Goal: Information Seeking & Learning: Learn about a topic

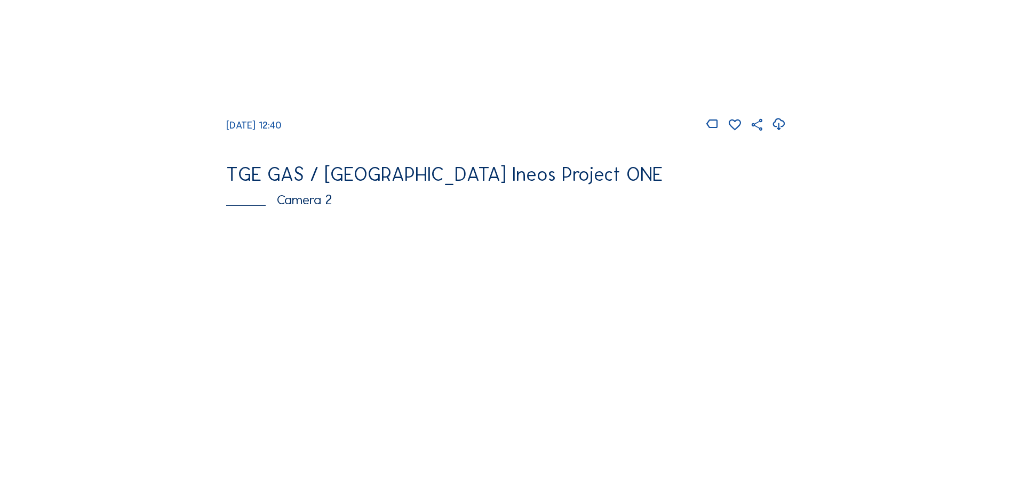
scroll to position [480, 0]
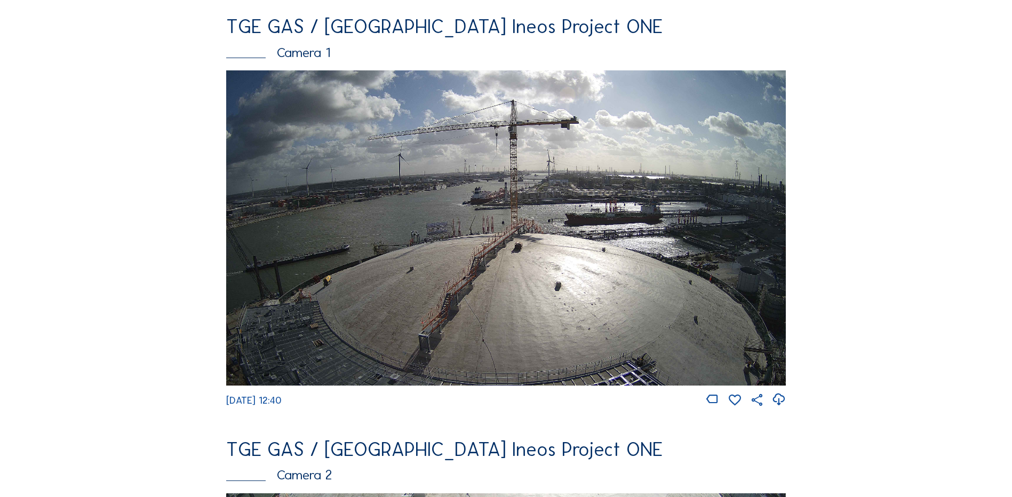
scroll to position [107, 0]
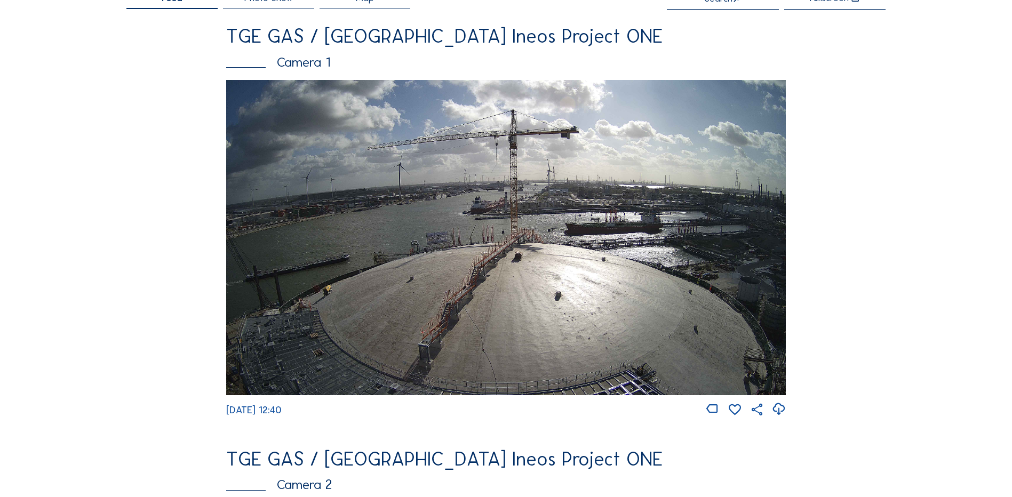
scroll to position [160, 0]
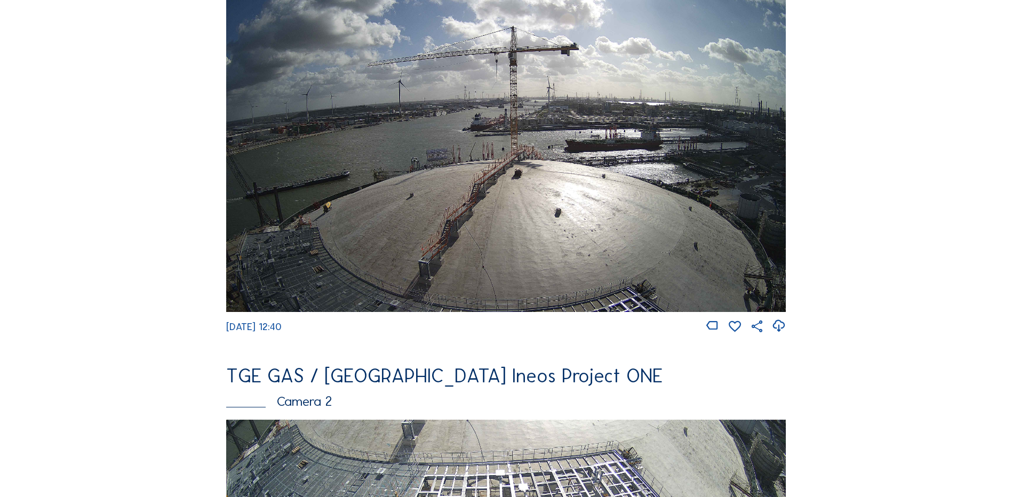
click at [500, 166] on img at bounding box center [506, 154] width 560 height 315
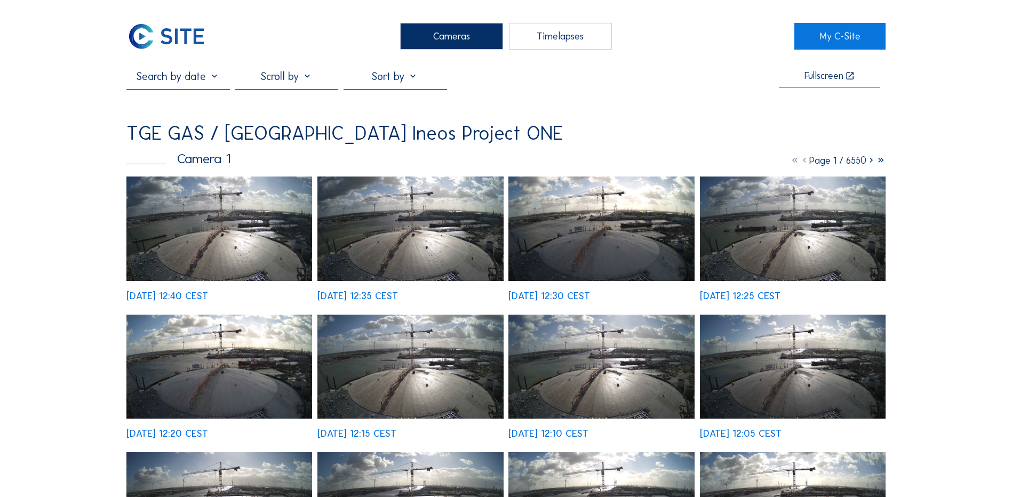
click at [468, 30] on div "Cameras" at bounding box center [451, 36] width 103 height 27
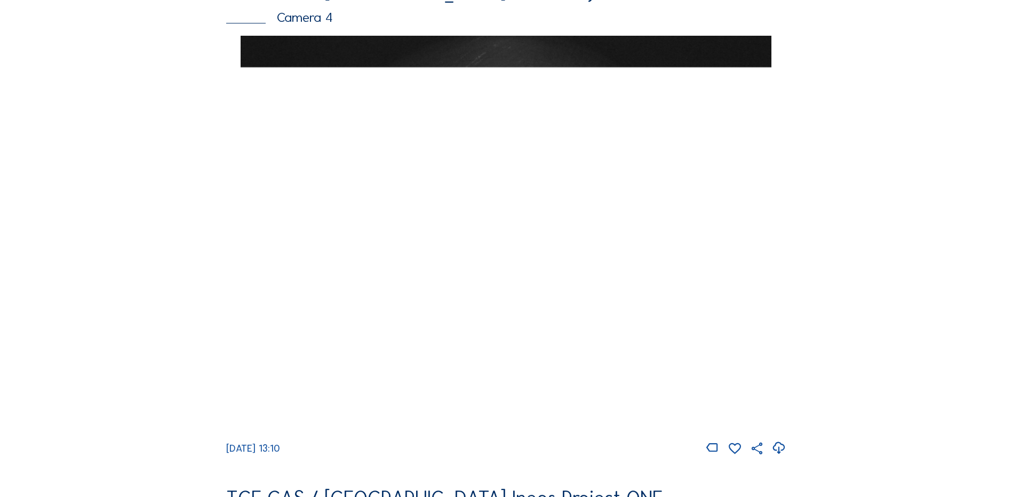
scroll to position [1014, 0]
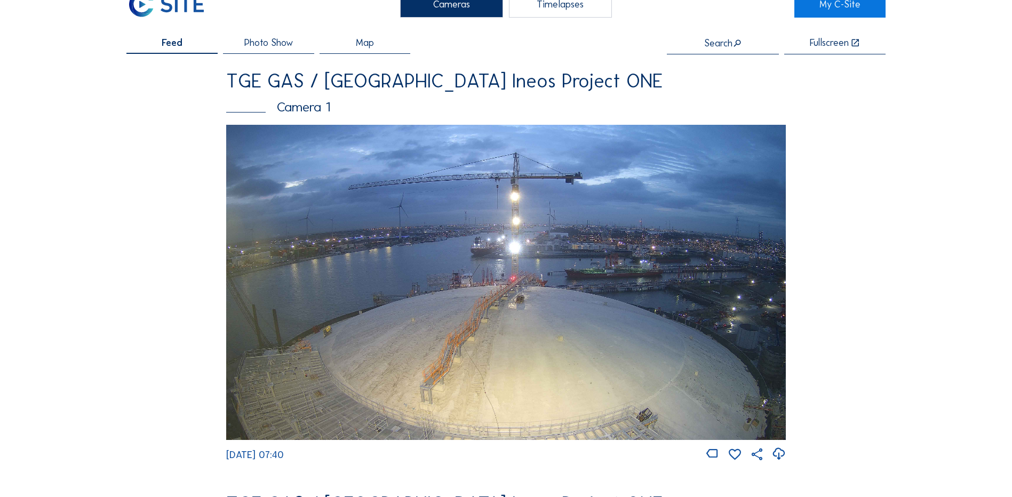
scroll to position [107, 0]
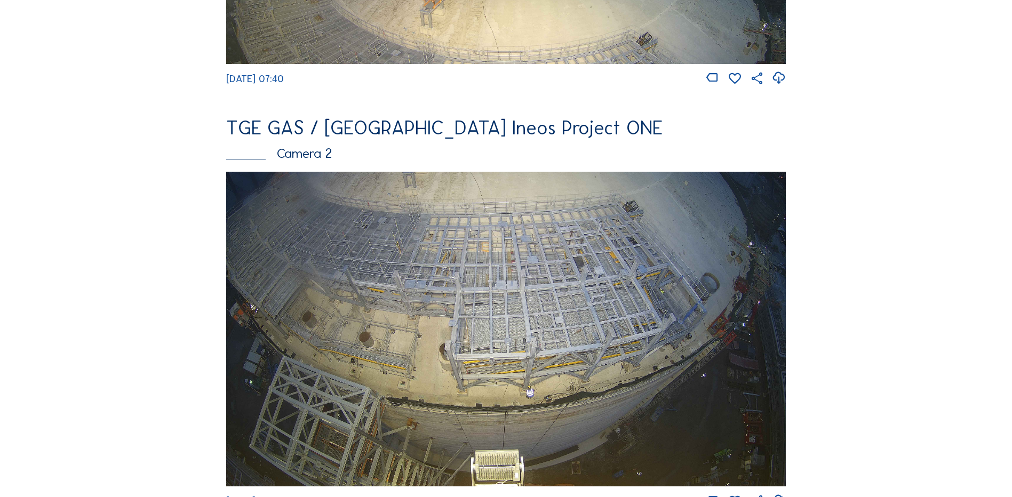
scroll to position [427, 0]
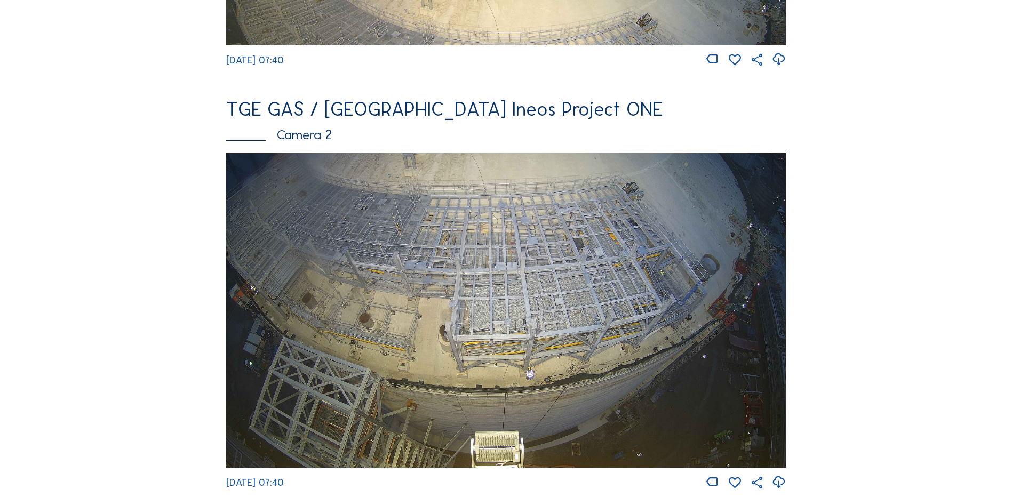
click at [543, 302] on img at bounding box center [506, 310] width 560 height 315
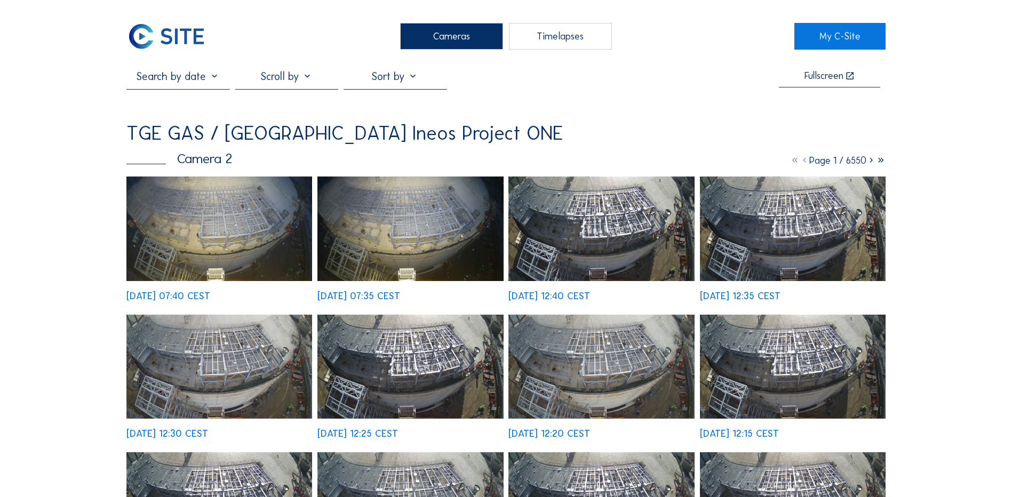
click at [252, 232] on img at bounding box center [219, 229] width 186 height 105
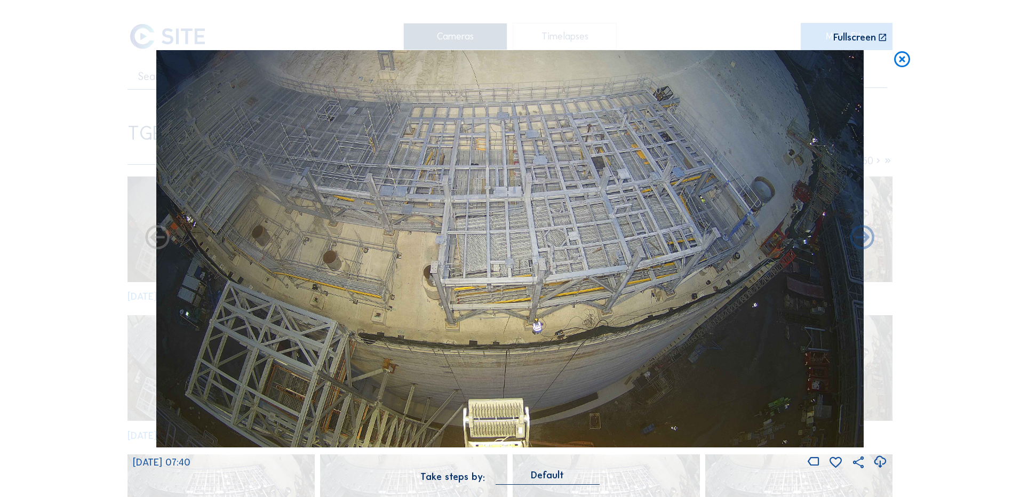
click at [905, 57] on icon at bounding box center [902, 60] width 19 height 20
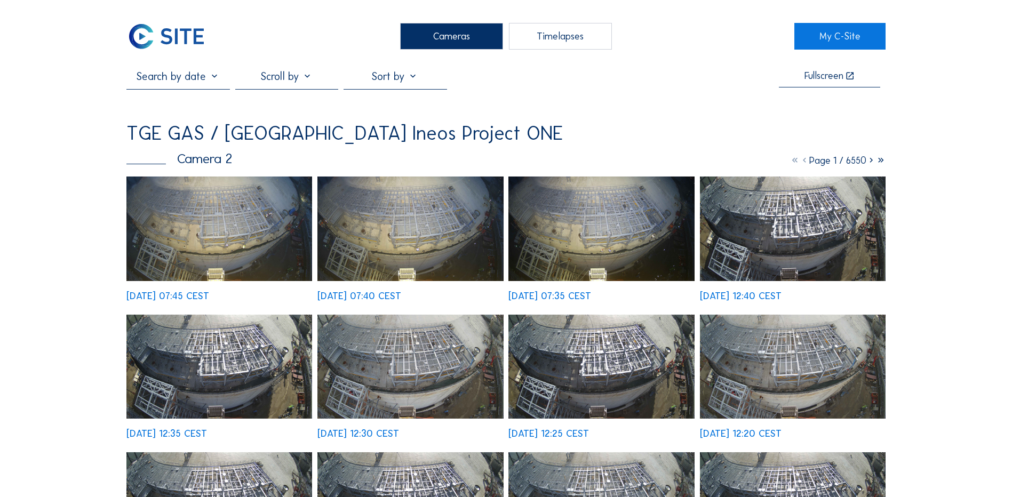
click at [229, 222] on img at bounding box center [219, 229] width 186 height 105
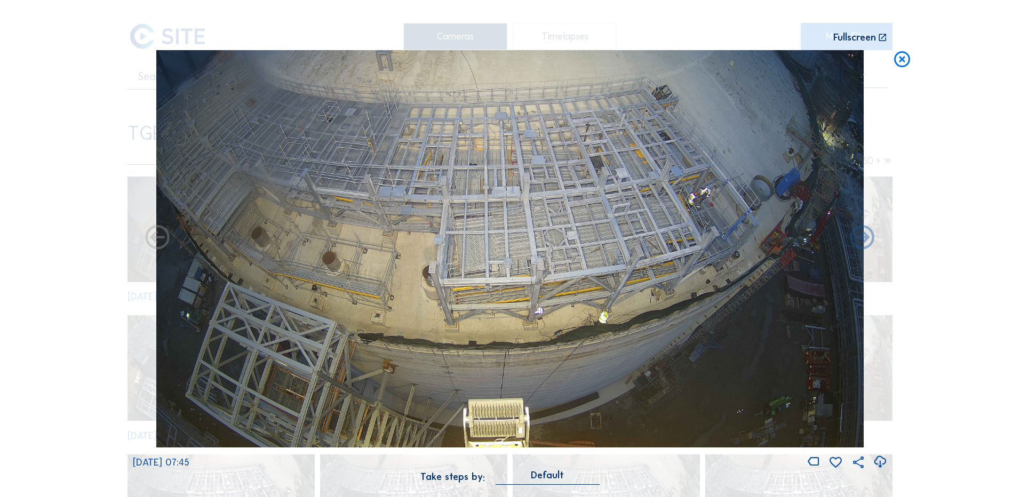
click at [877, 461] on icon at bounding box center [880, 462] width 14 height 18
drag, startPoint x: 28, startPoint y: 283, endPoint x: 113, endPoint y: 269, distance: 86.0
click at [28, 283] on div "Scroll to travel through time | Press 'Alt' Button + Scroll to Zoom | Click and…" at bounding box center [510, 248] width 1020 height 497
click at [910, 61] on icon at bounding box center [902, 60] width 19 height 20
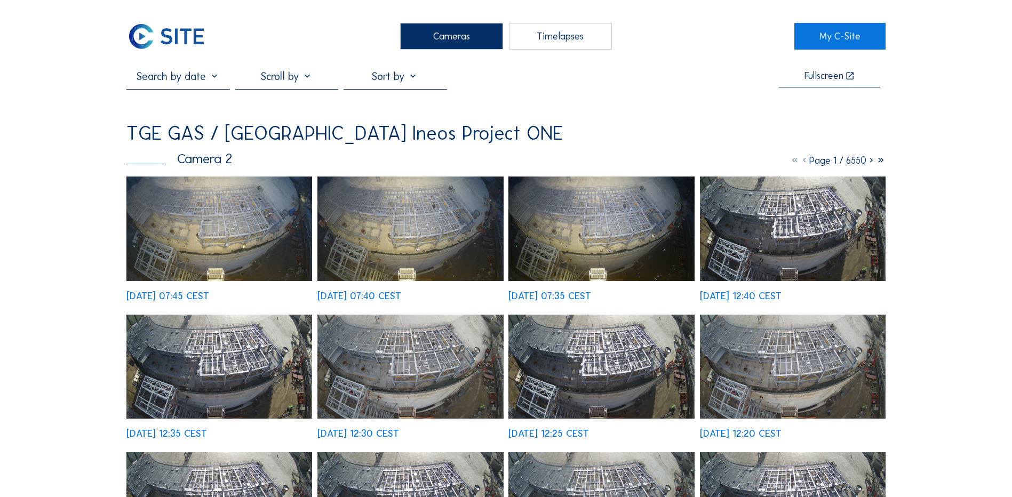
click at [465, 42] on div "Cameras" at bounding box center [451, 36] width 103 height 27
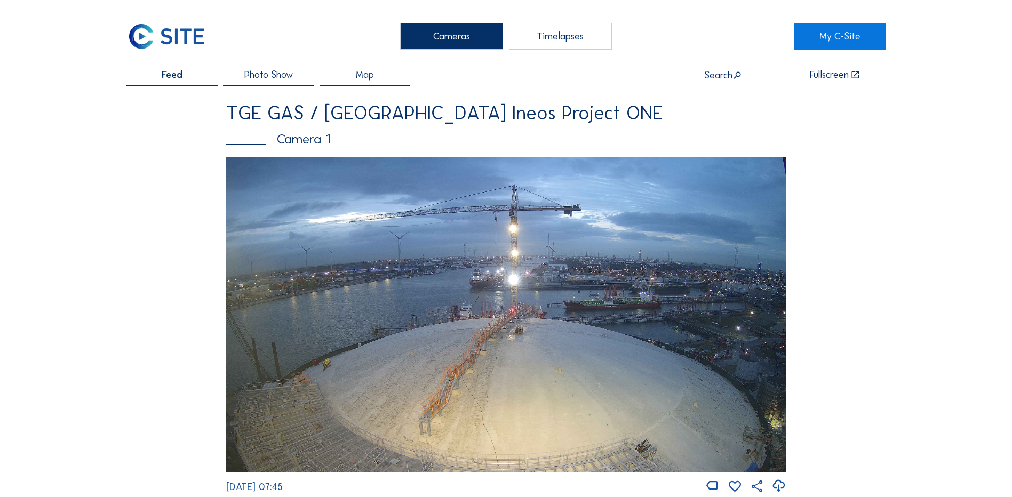
click at [458, 31] on div "Cameras" at bounding box center [451, 36] width 103 height 27
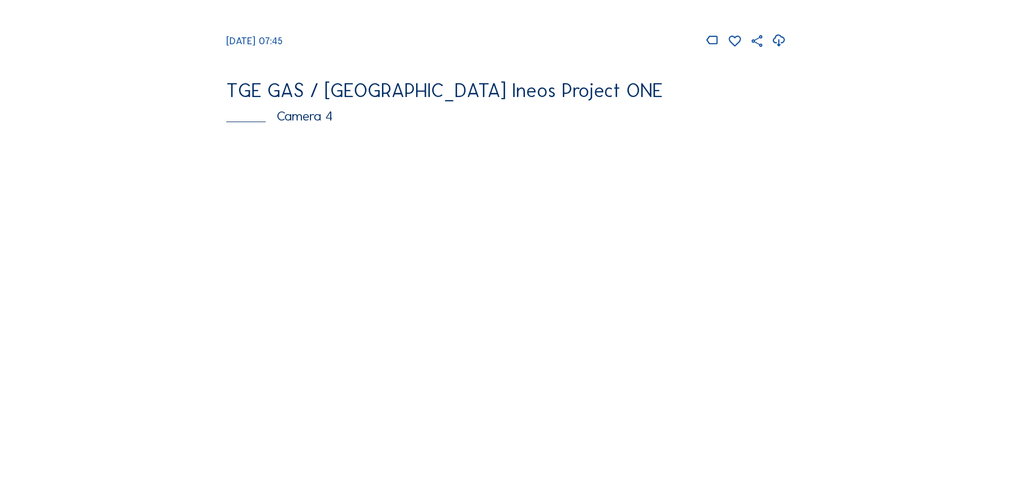
scroll to position [854, 0]
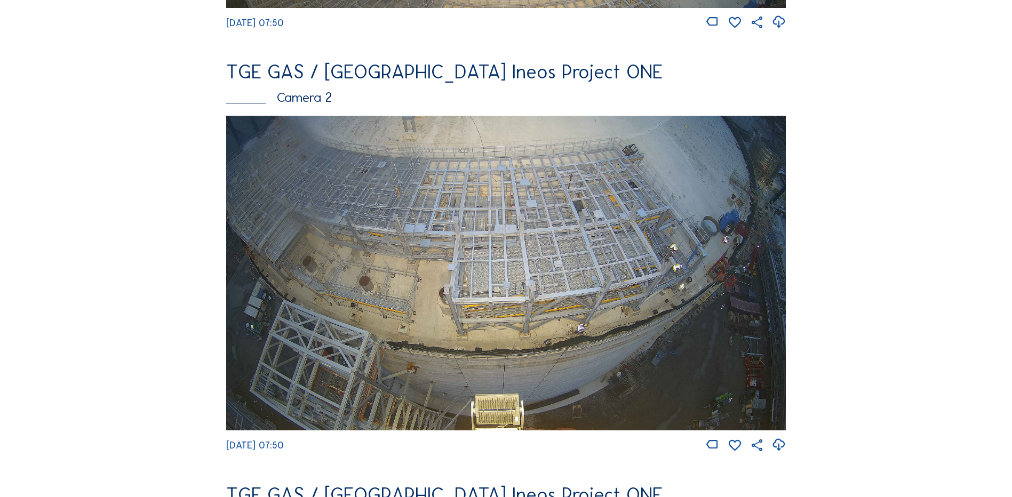
scroll to position [480, 0]
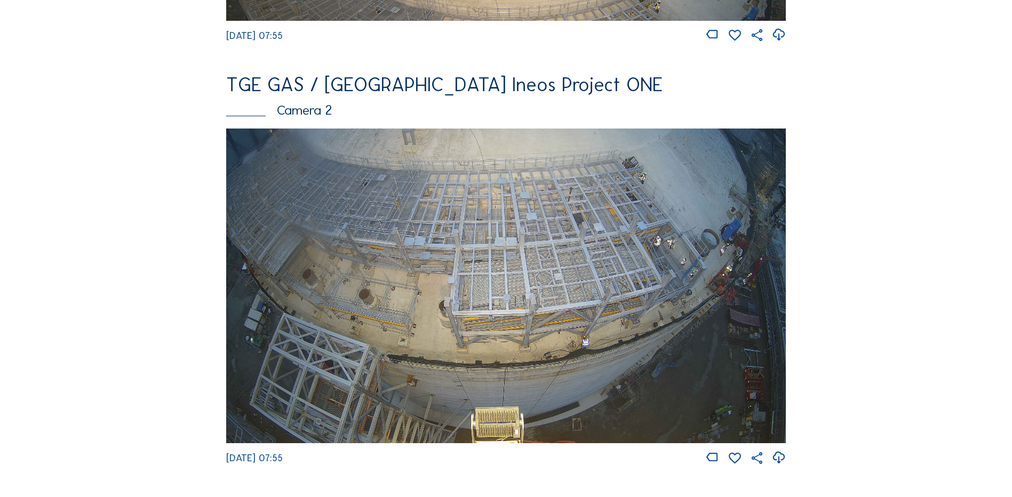
scroll to position [480, 0]
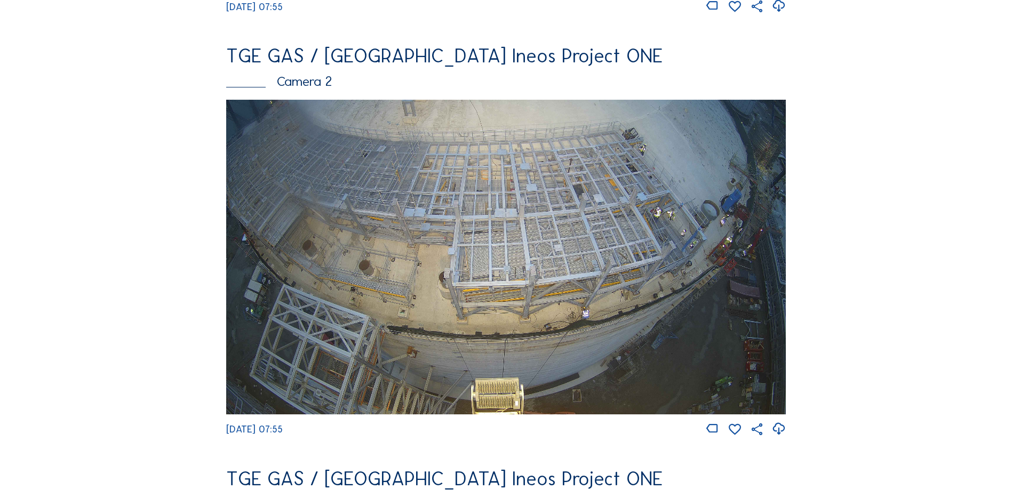
click at [576, 240] on img at bounding box center [506, 257] width 560 height 315
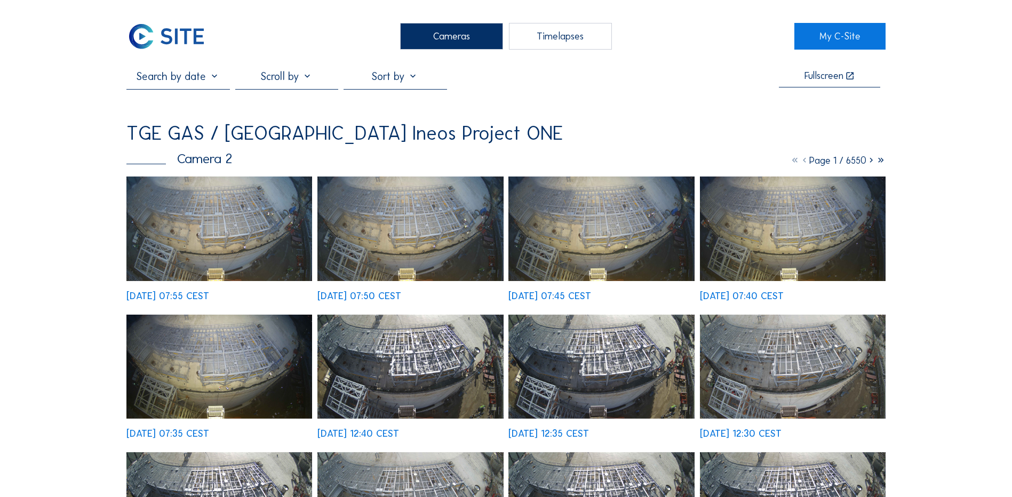
click at [225, 223] on img at bounding box center [219, 229] width 186 height 105
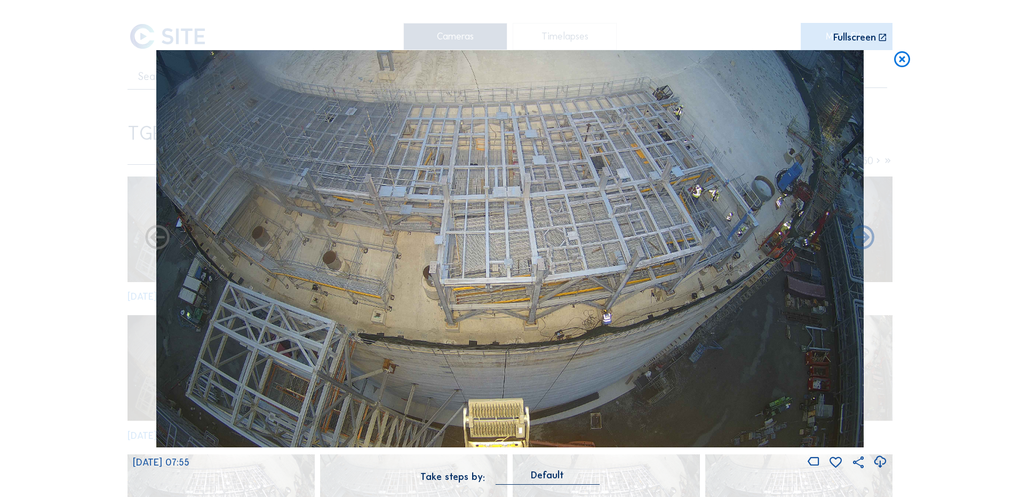
click at [879, 461] on icon at bounding box center [880, 462] width 14 height 18
drag, startPoint x: 923, startPoint y: 202, endPoint x: 922, endPoint y: 174, distance: 27.7
click at [923, 202] on div "Scroll to travel through time | Press 'Alt' Button + Scroll to Zoom | Click and…" at bounding box center [510, 248] width 1020 height 497
click at [902, 60] on icon at bounding box center [902, 60] width 19 height 20
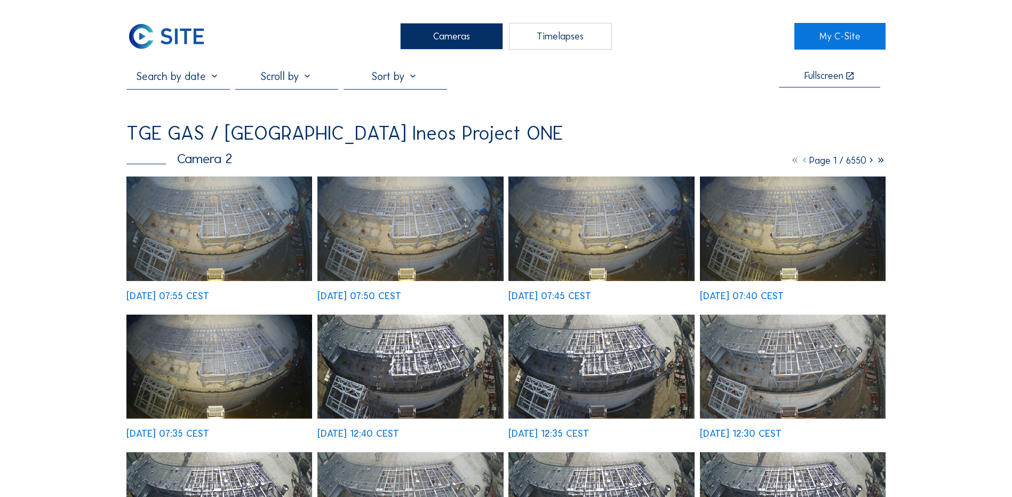
click at [457, 31] on div "Cameras" at bounding box center [451, 36] width 103 height 27
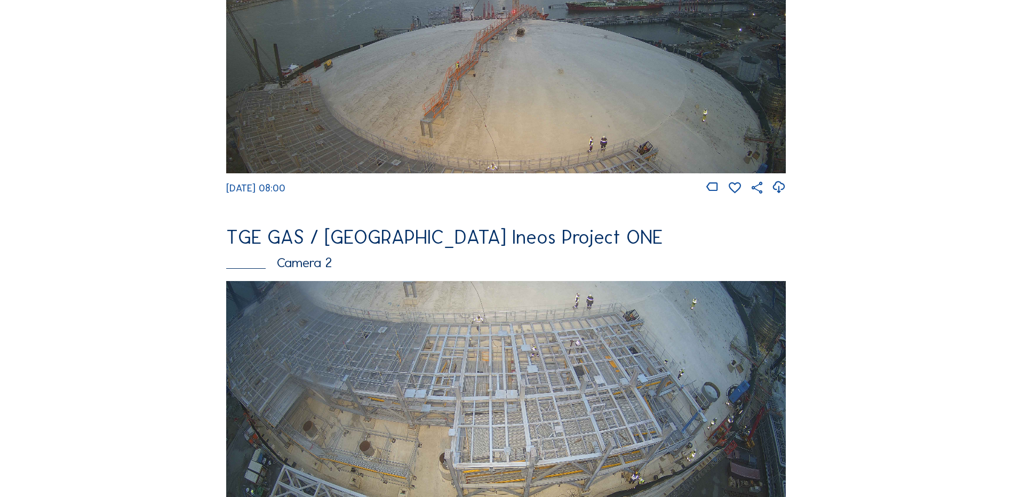
scroll to position [160, 0]
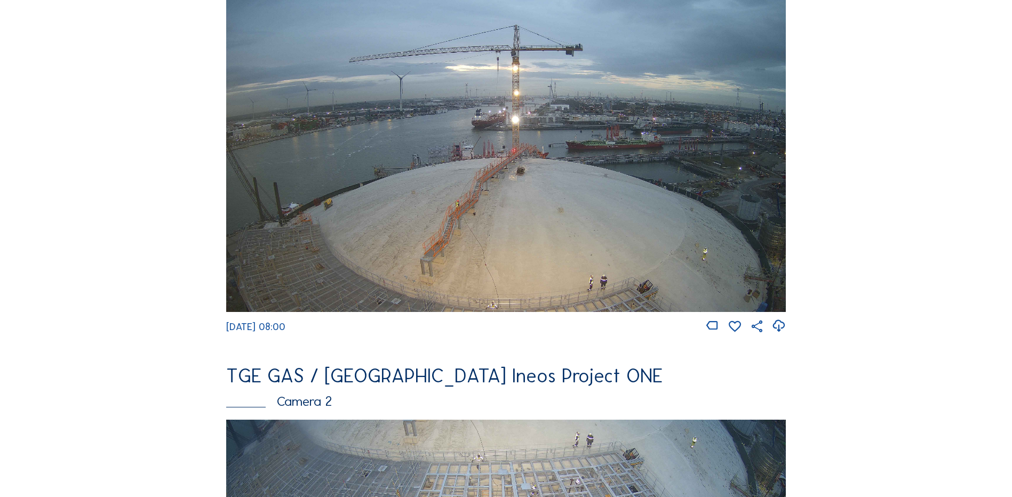
click at [531, 180] on img at bounding box center [506, 154] width 560 height 315
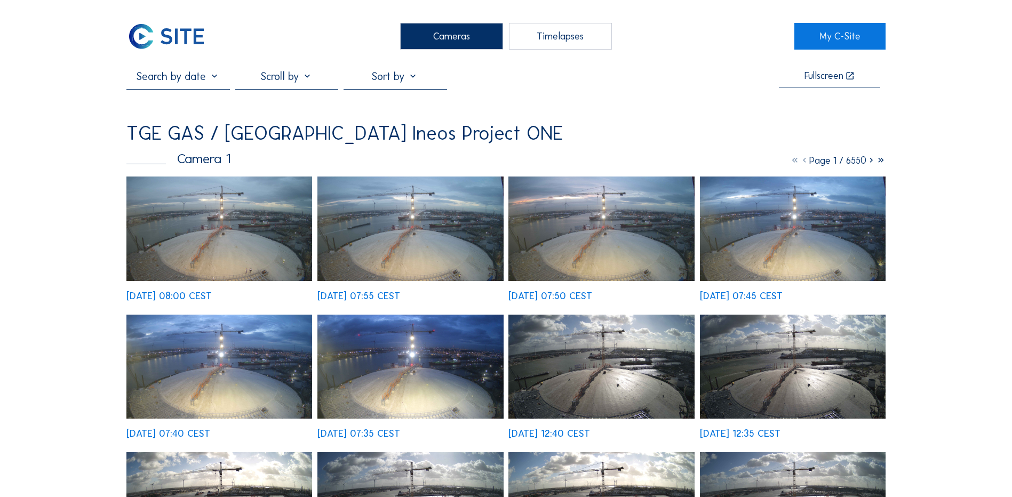
click at [198, 223] on img at bounding box center [219, 229] width 186 height 105
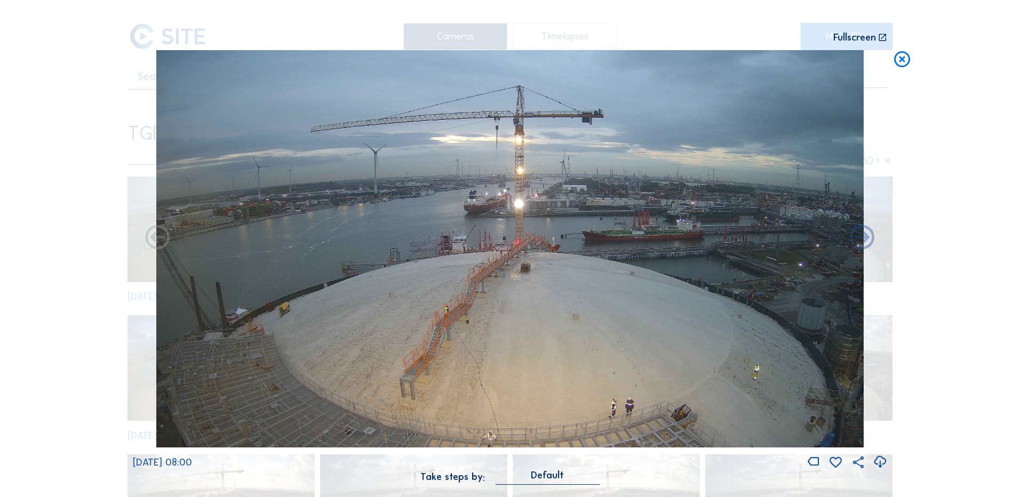
click at [881, 464] on icon at bounding box center [880, 462] width 14 height 18
click at [51, 308] on div "Scroll to travel through time | Press 'Alt' Button + Scroll to Zoom | Click and…" at bounding box center [510, 248] width 1020 height 497
drag, startPoint x: 903, startPoint y: 59, endPoint x: 882, endPoint y: 70, distance: 23.6
click at [903, 59] on icon at bounding box center [902, 60] width 19 height 20
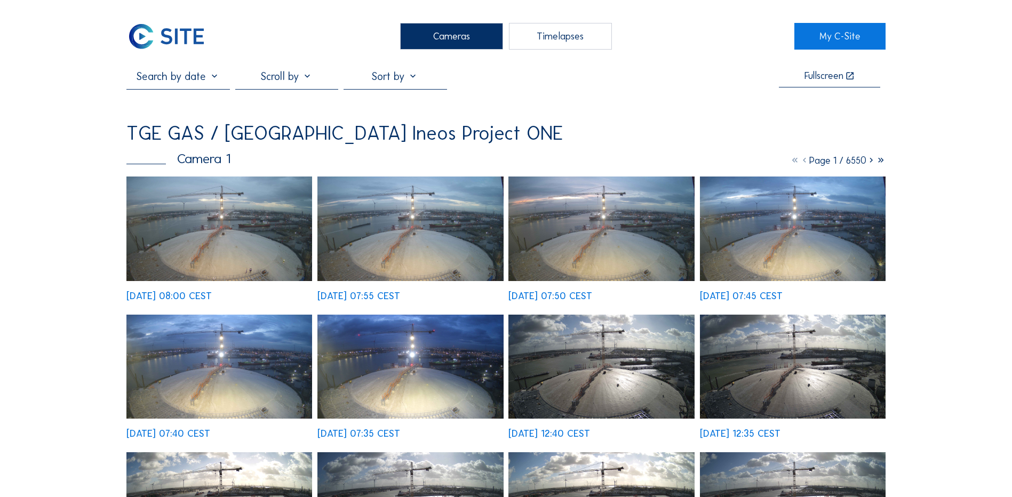
click at [442, 34] on div "Cameras" at bounding box center [451, 36] width 103 height 27
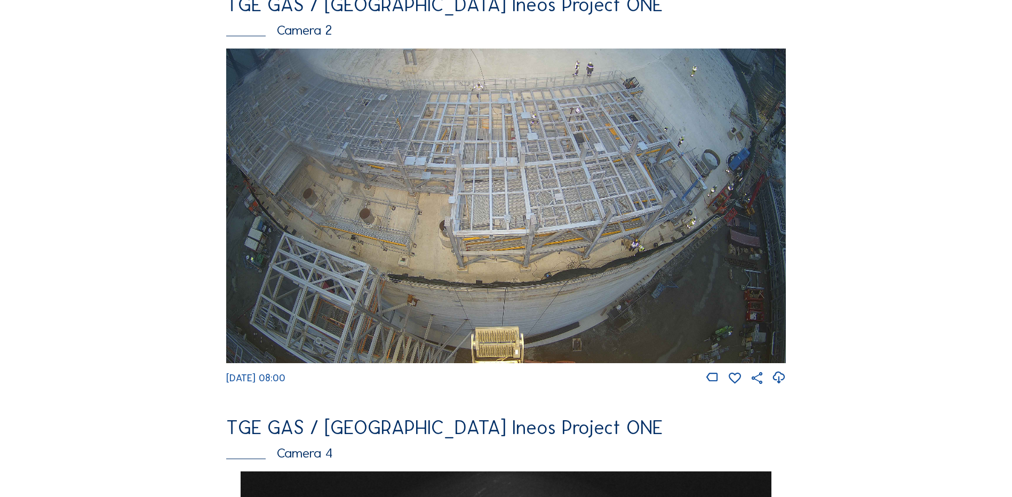
scroll to position [534, 0]
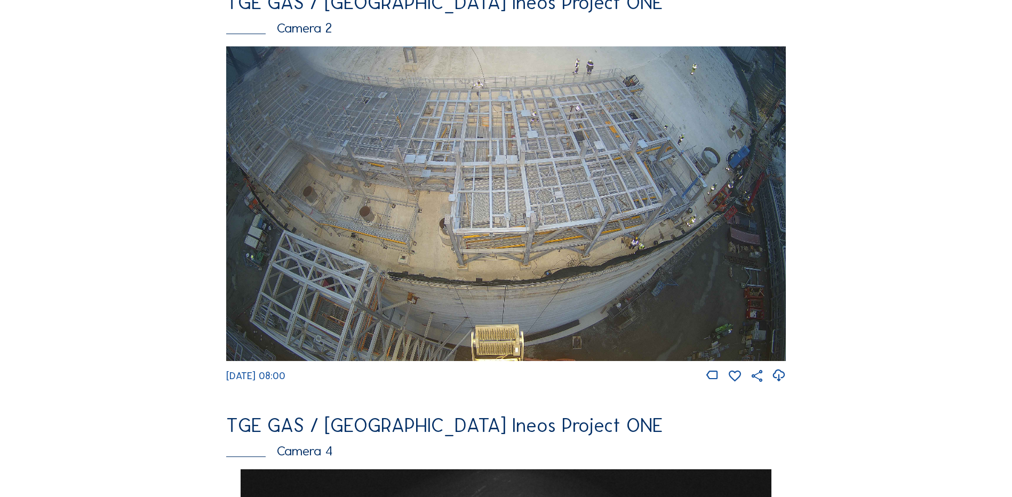
click at [570, 169] on img at bounding box center [506, 203] width 560 height 315
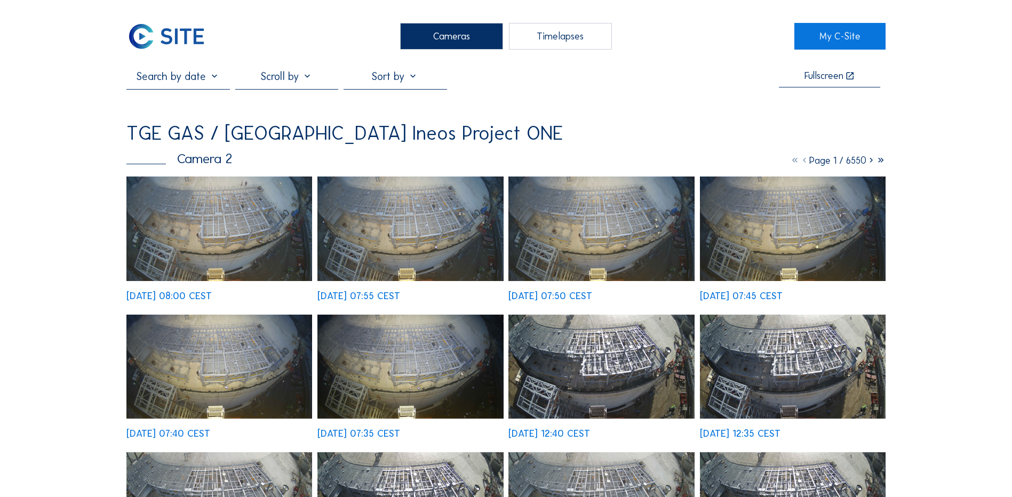
click at [216, 221] on img at bounding box center [219, 229] width 186 height 105
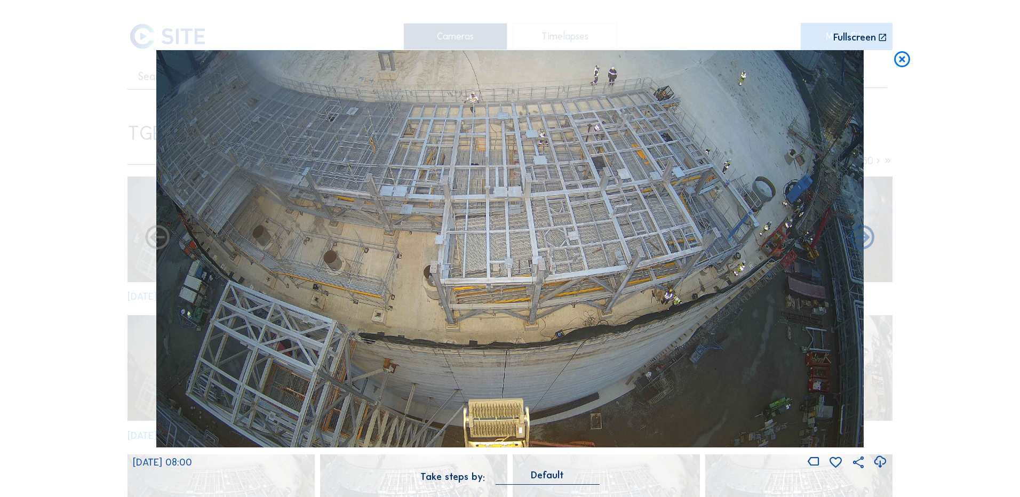
click at [880, 463] on icon at bounding box center [880, 462] width 14 height 18
click at [112, 202] on div "Scroll to travel through time | Press 'Alt' Button + Scroll to Zoom | Click and…" at bounding box center [510, 248] width 1020 height 497
click at [903, 60] on icon at bounding box center [902, 60] width 19 height 20
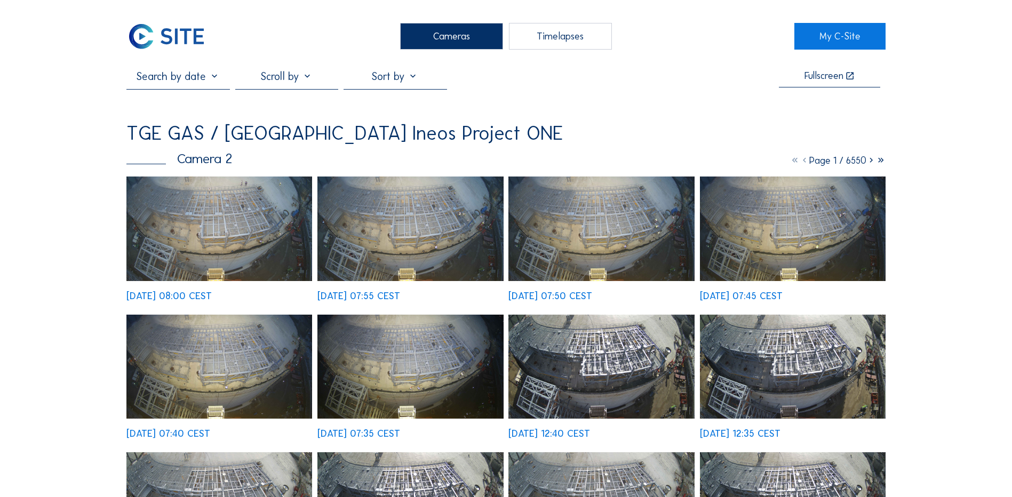
click at [493, 35] on div "Cameras" at bounding box center [451, 36] width 103 height 27
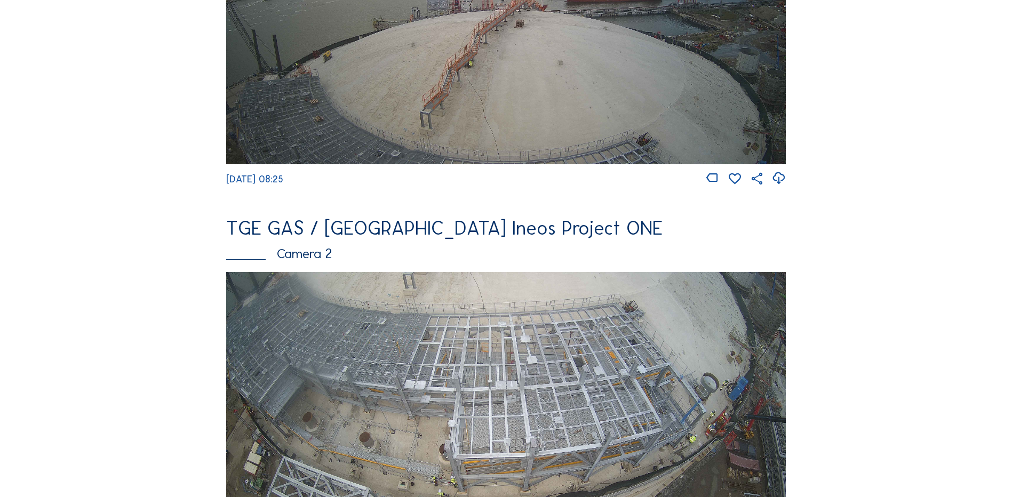
scroll to position [480, 0]
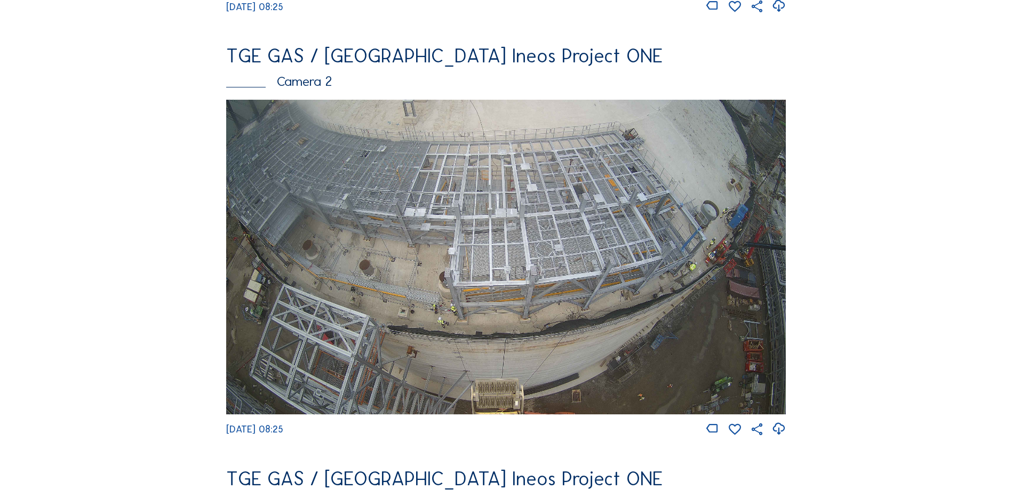
click at [448, 227] on img at bounding box center [506, 257] width 560 height 315
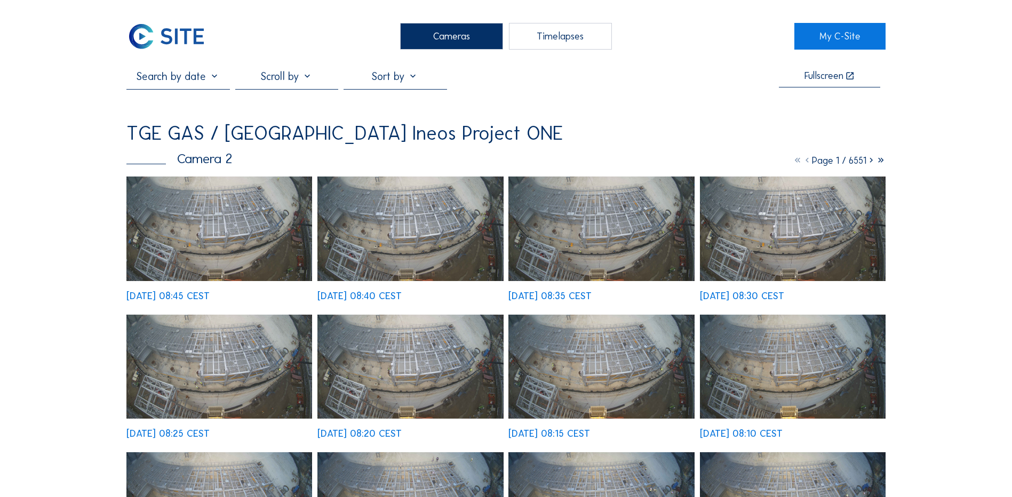
click at [198, 220] on img at bounding box center [219, 229] width 186 height 105
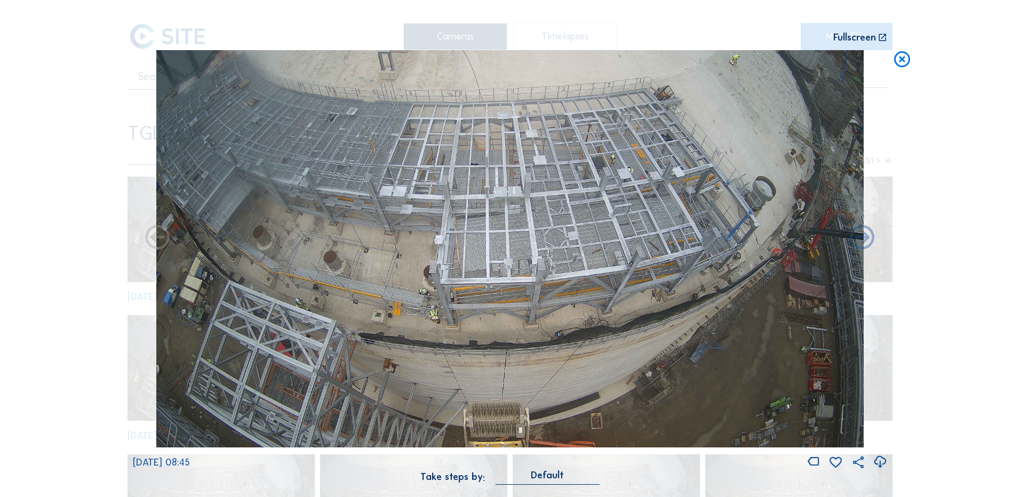
click at [904, 59] on icon at bounding box center [902, 60] width 19 height 20
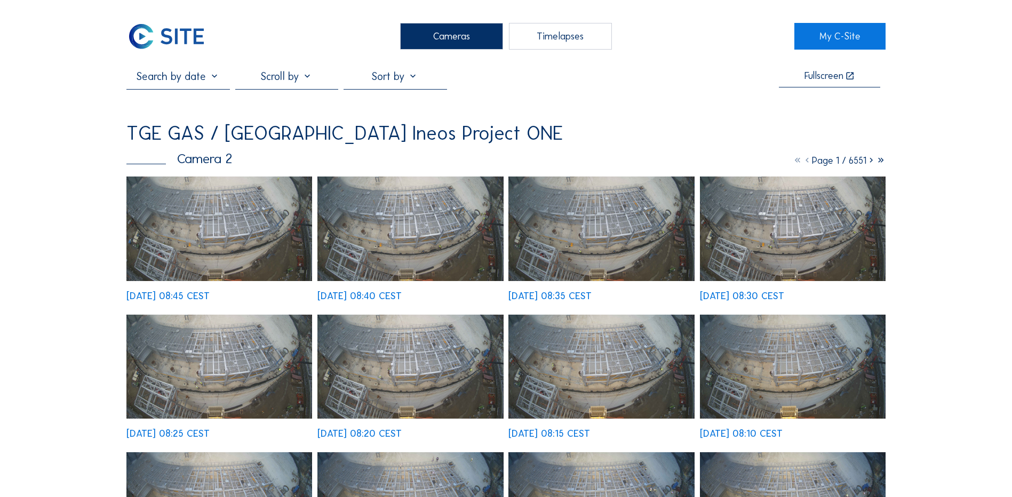
click at [463, 45] on div "Cameras" at bounding box center [451, 36] width 103 height 27
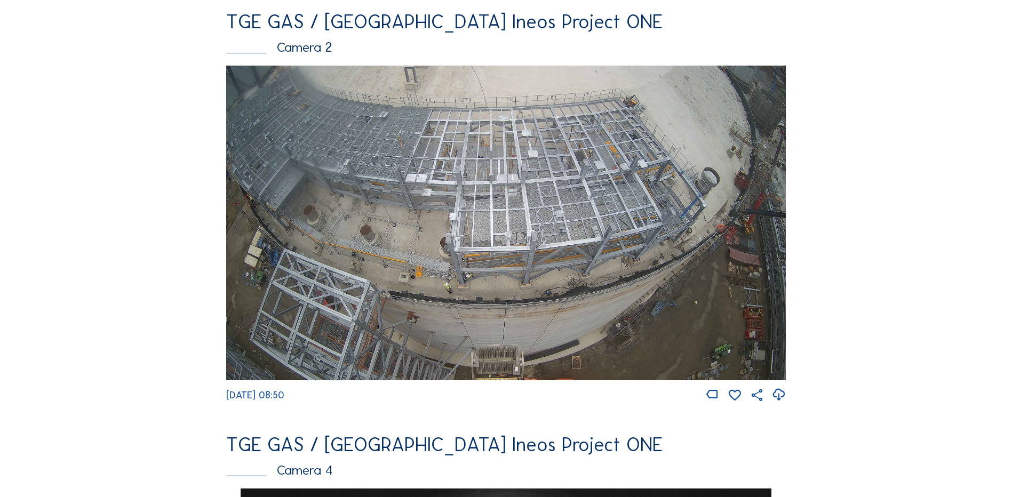
scroll to position [534, 0]
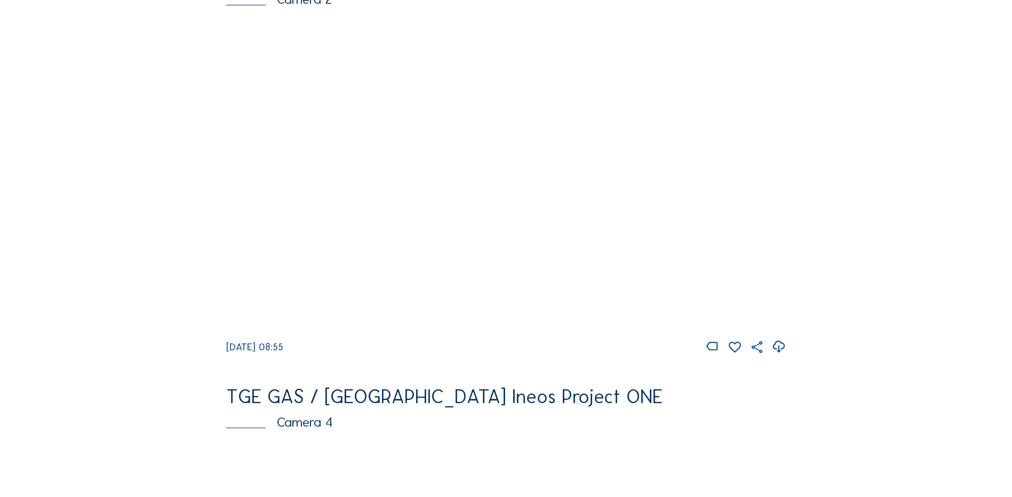
scroll to position [587, 0]
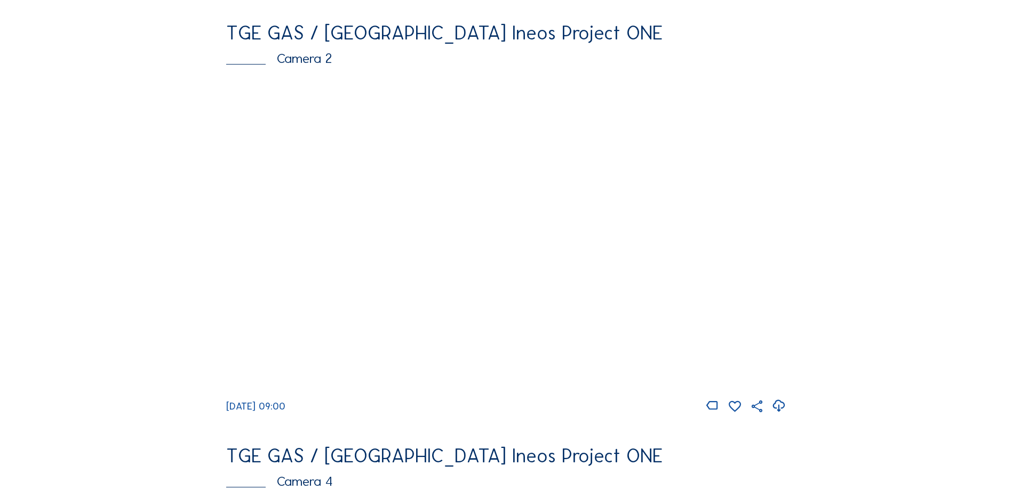
scroll to position [480, 0]
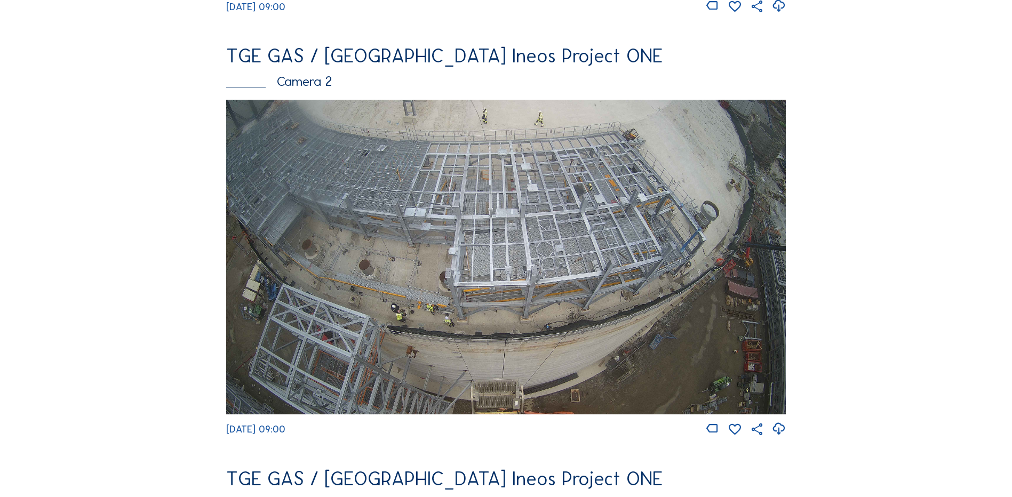
click at [442, 217] on img at bounding box center [506, 257] width 560 height 315
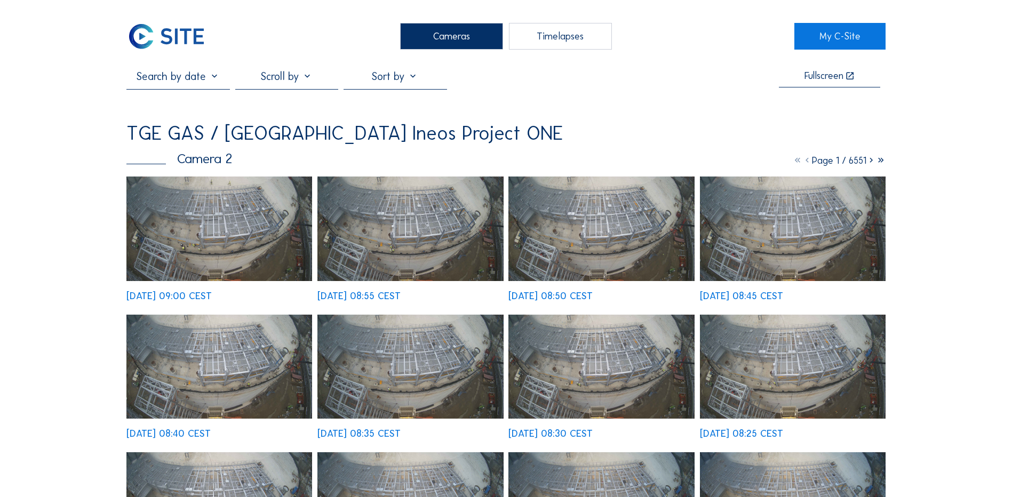
click at [445, 36] on div "Cameras" at bounding box center [451, 36] width 103 height 27
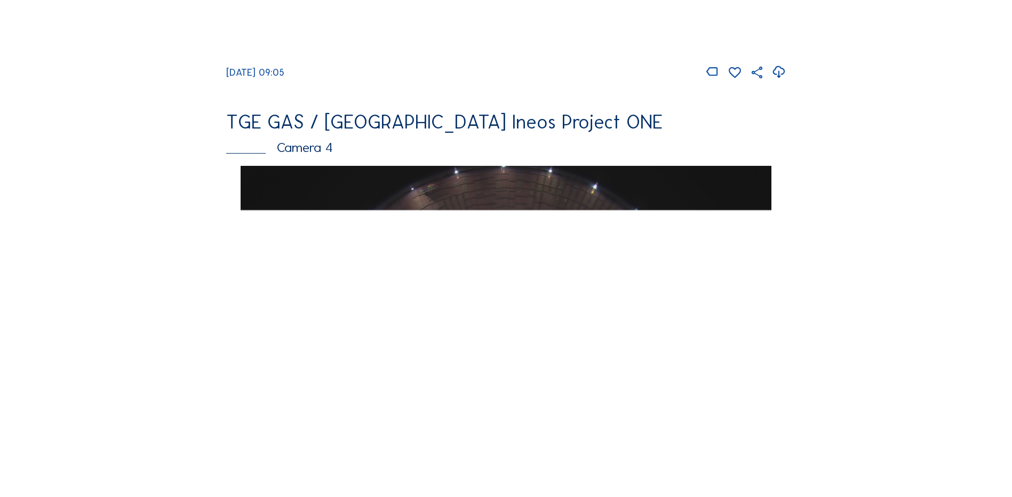
scroll to position [960, 0]
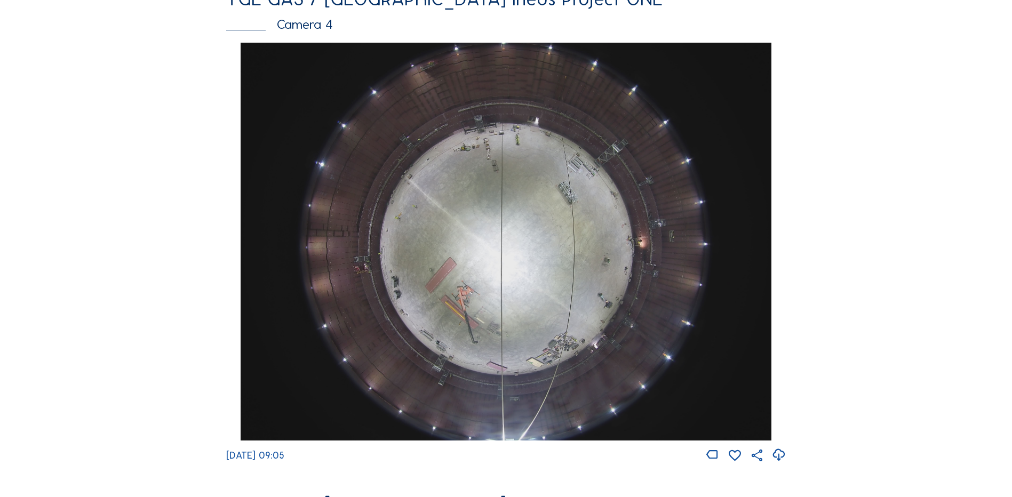
click at [510, 250] on img at bounding box center [506, 242] width 530 height 398
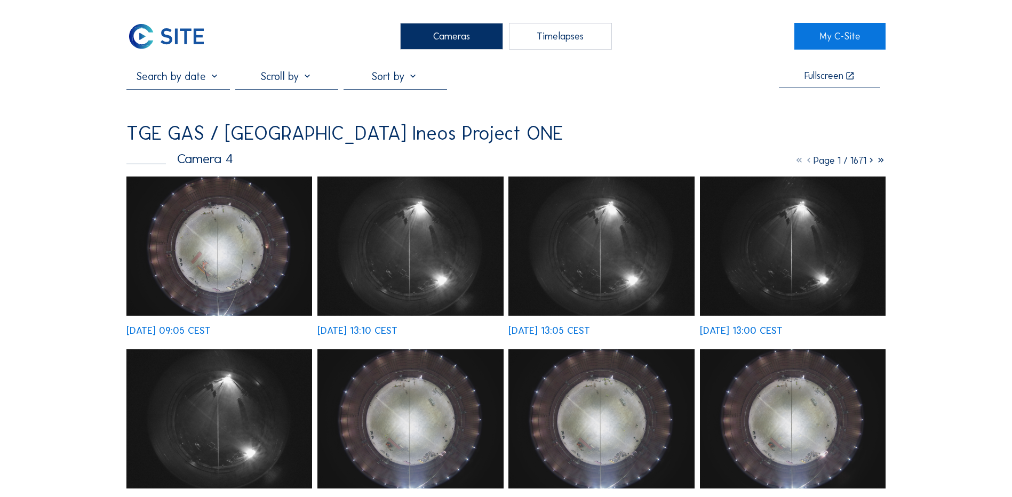
click at [209, 238] on img at bounding box center [219, 246] width 186 height 139
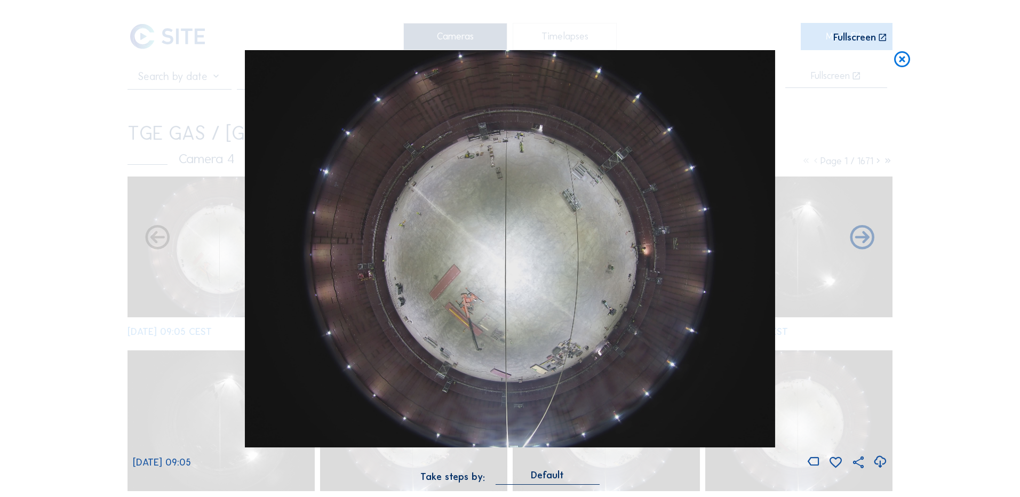
click at [878, 461] on icon at bounding box center [880, 462] width 14 height 18
click at [937, 280] on div "Scroll to travel through time | Press 'Alt' Button + Scroll to Zoom | Click and…" at bounding box center [510, 248] width 1020 height 497
click at [901, 61] on icon at bounding box center [902, 60] width 19 height 20
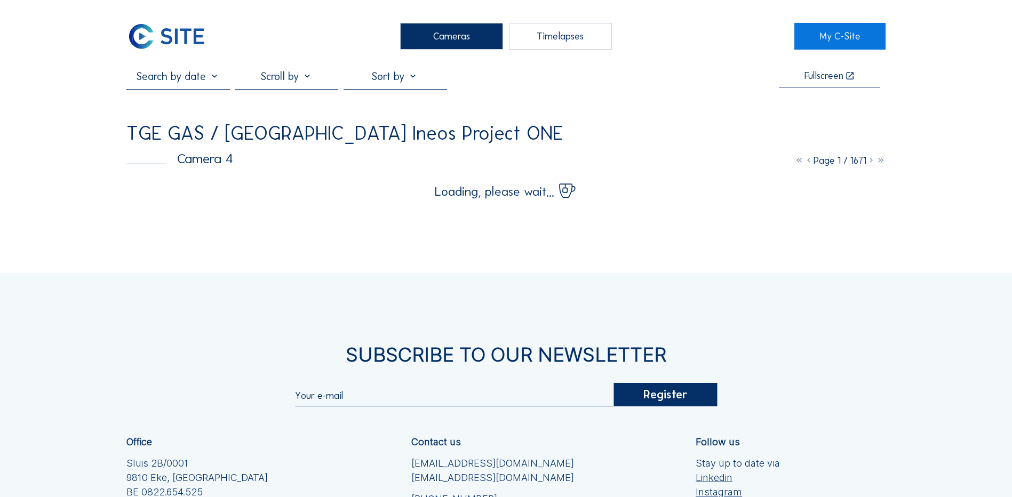
click at [424, 38] on div "Cameras" at bounding box center [451, 36] width 103 height 27
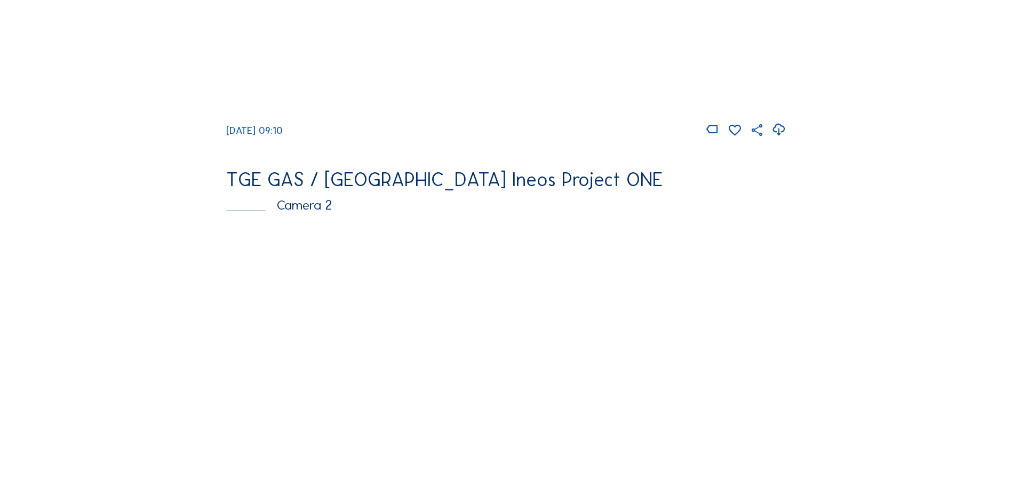
scroll to position [373, 0]
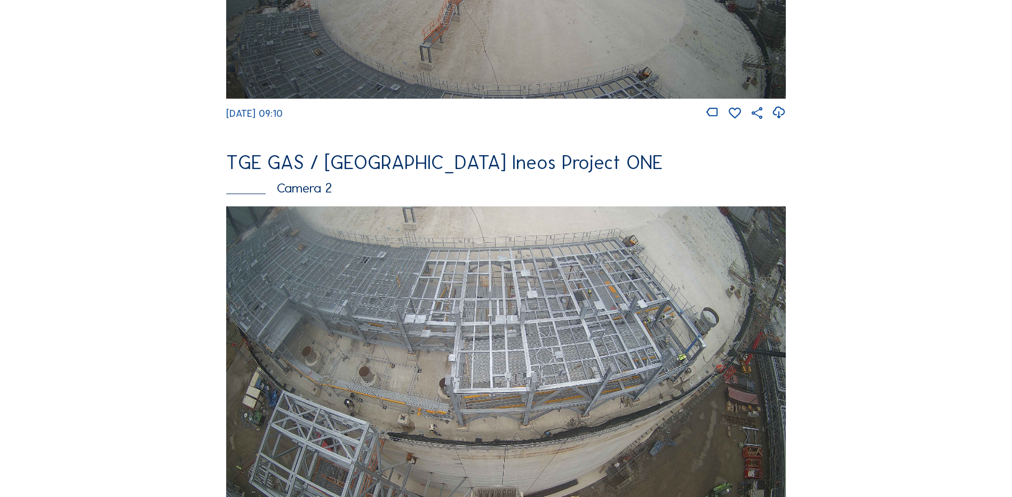
click at [507, 318] on img at bounding box center [506, 363] width 560 height 315
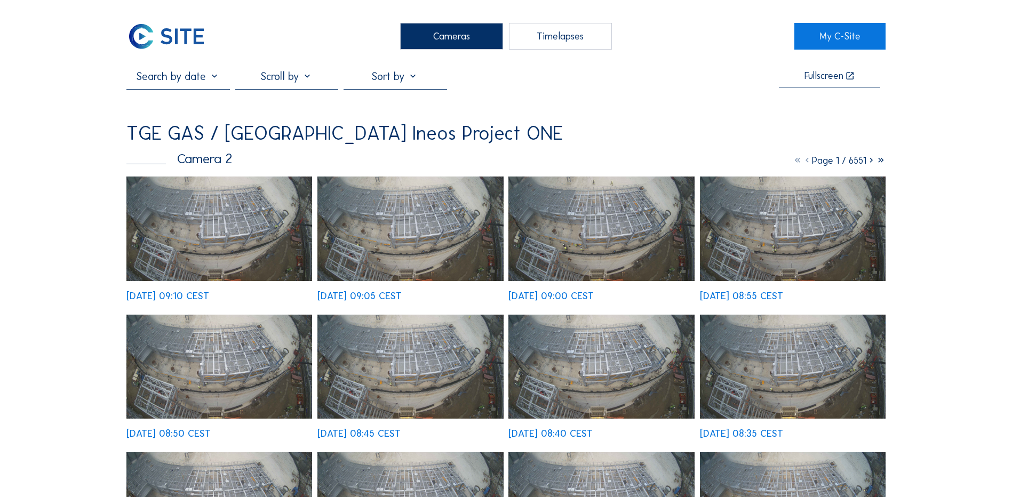
click at [227, 209] on img at bounding box center [219, 229] width 186 height 105
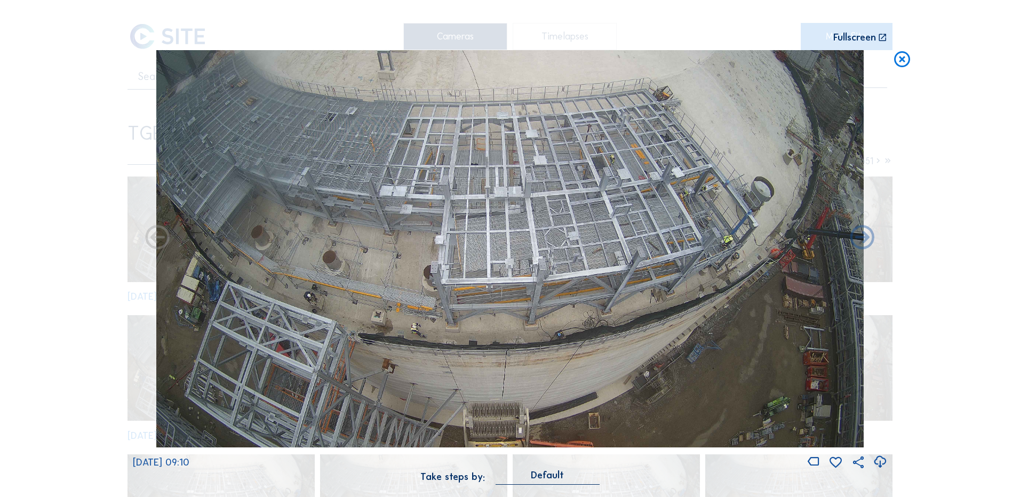
click at [878, 459] on icon at bounding box center [880, 462] width 14 height 18
click at [994, 72] on div "Scroll to travel through time | Press 'Alt' Button + Scroll to Zoom | Click and…" at bounding box center [510, 248] width 1020 height 497
click at [904, 57] on icon at bounding box center [902, 60] width 19 height 20
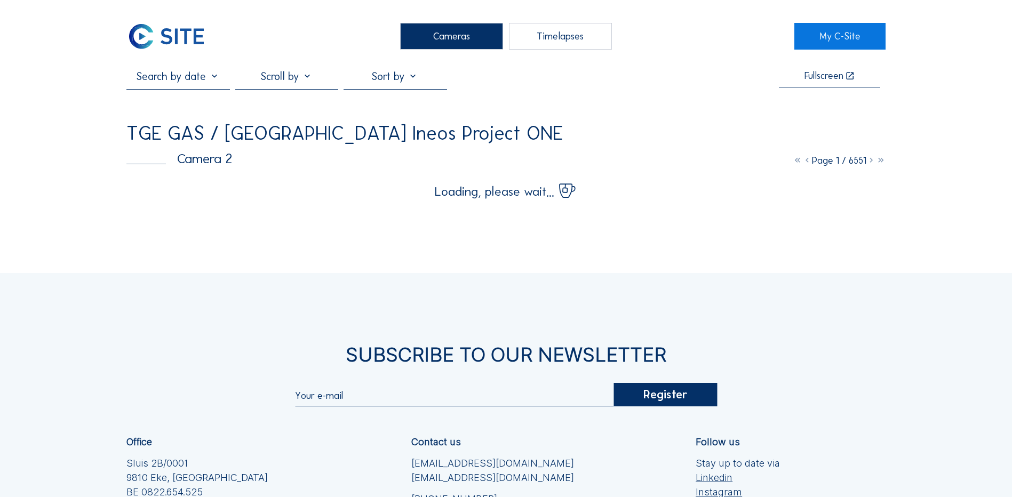
click at [442, 35] on div "Cameras" at bounding box center [451, 36] width 103 height 27
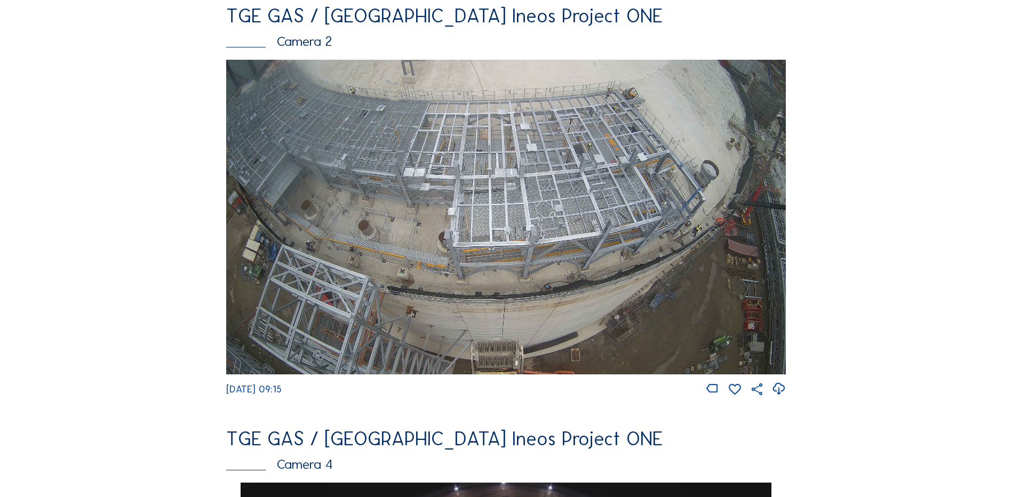
scroll to position [534, 0]
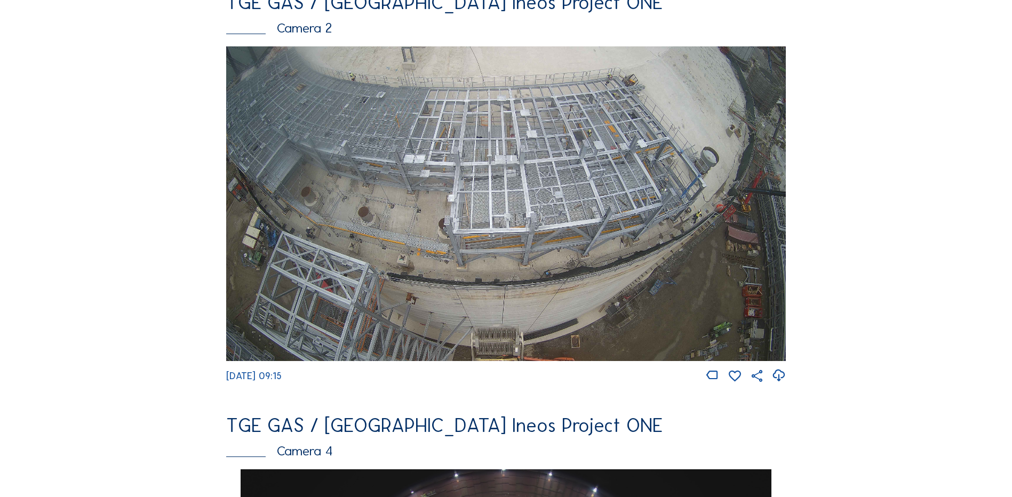
click at [423, 170] on img at bounding box center [506, 203] width 560 height 315
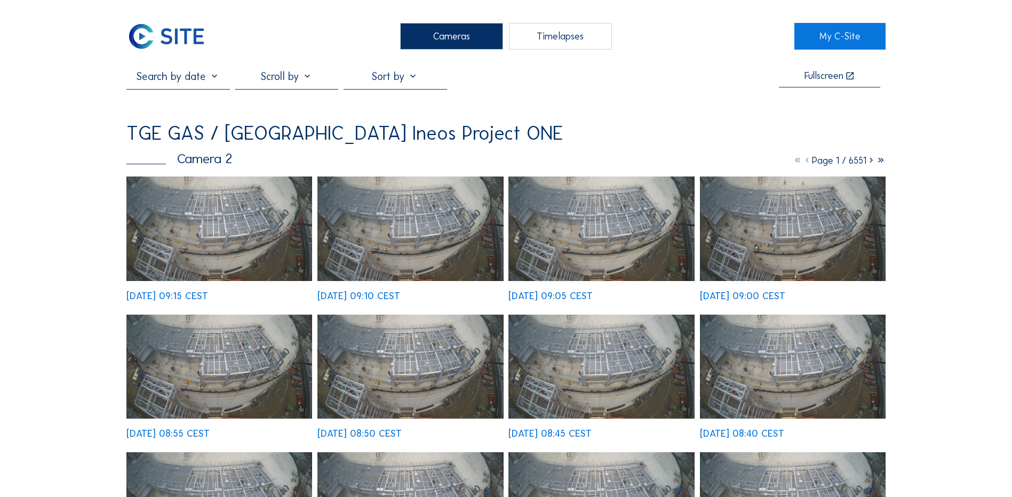
click at [230, 209] on img at bounding box center [219, 229] width 186 height 105
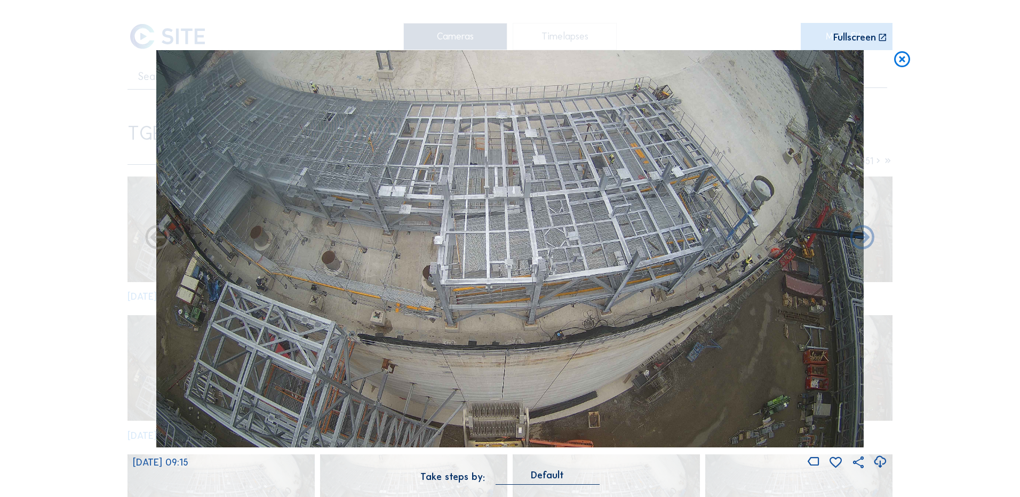
click at [880, 459] on icon at bounding box center [880, 462] width 14 height 18
click at [969, 363] on div "Scroll to travel through time | Press 'Alt' Button + Scroll to Zoom | Click and…" at bounding box center [510, 248] width 1020 height 497
click at [901, 59] on icon at bounding box center [902, 60] width 19 height 20
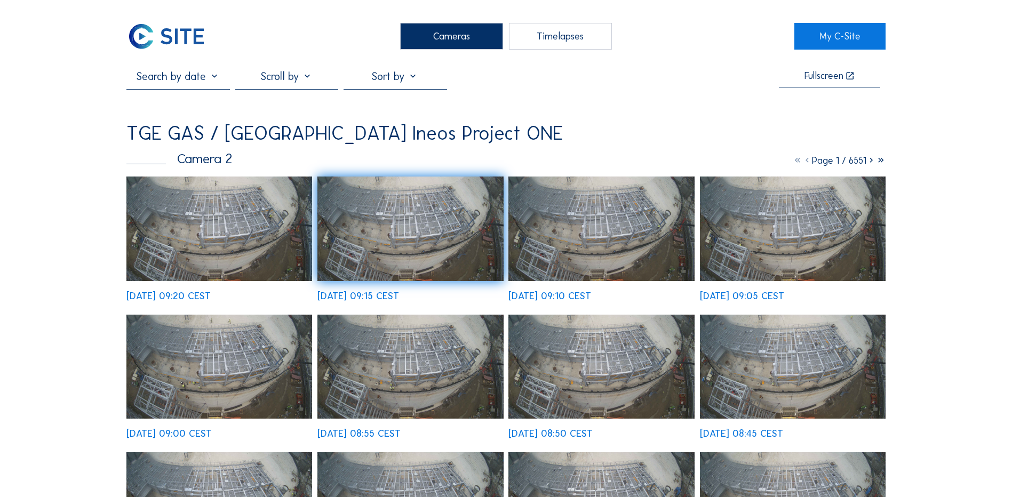
click at [452, 34] on div "Cameras" at bounding box center [451, 36] width 103 height 27
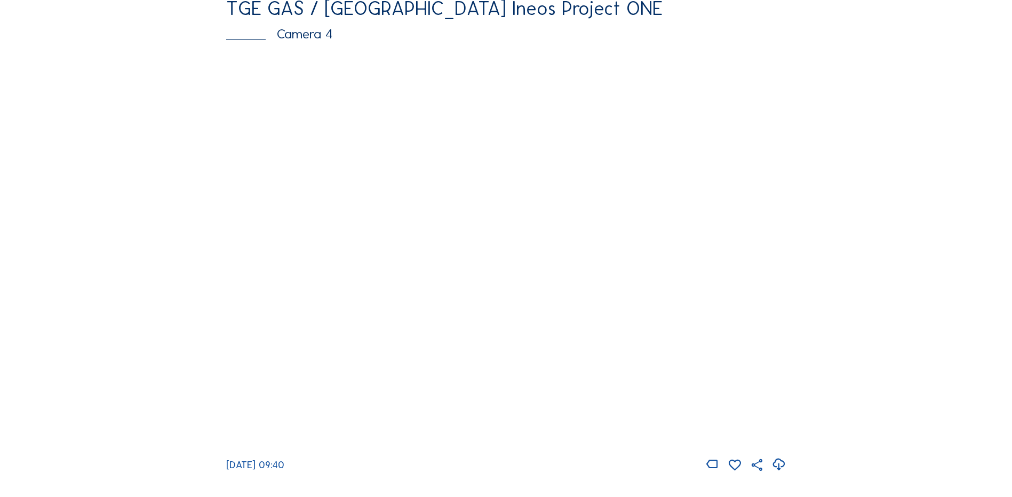
scroll to position [960, 0]
